Goal: Check status

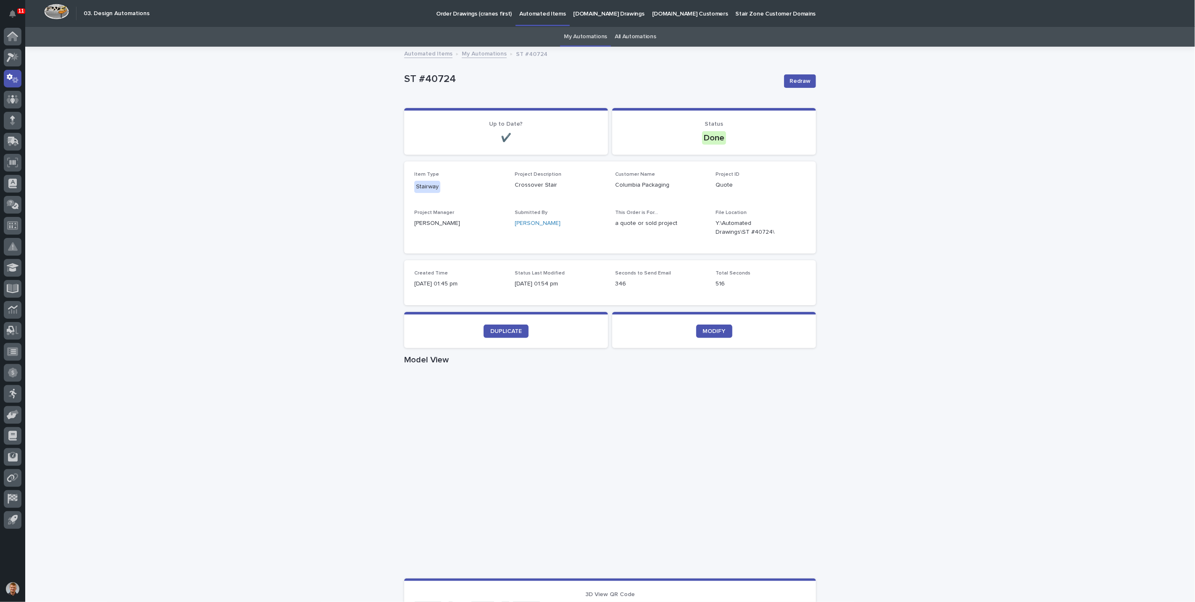
drag, startPoint x: 223, startPoint y: 79, endPoint x: 156, endPoint y: 2, distance: 101.9
click at [223, 79] on div "Loading... Saving… Loading... Saving… [STREET_ADDRESS] Sorry, there was an erro…" at bounding box center [610, 486] width 1170 height 878
